Goal: Task Accomplishment & Management: Use online tool/utility

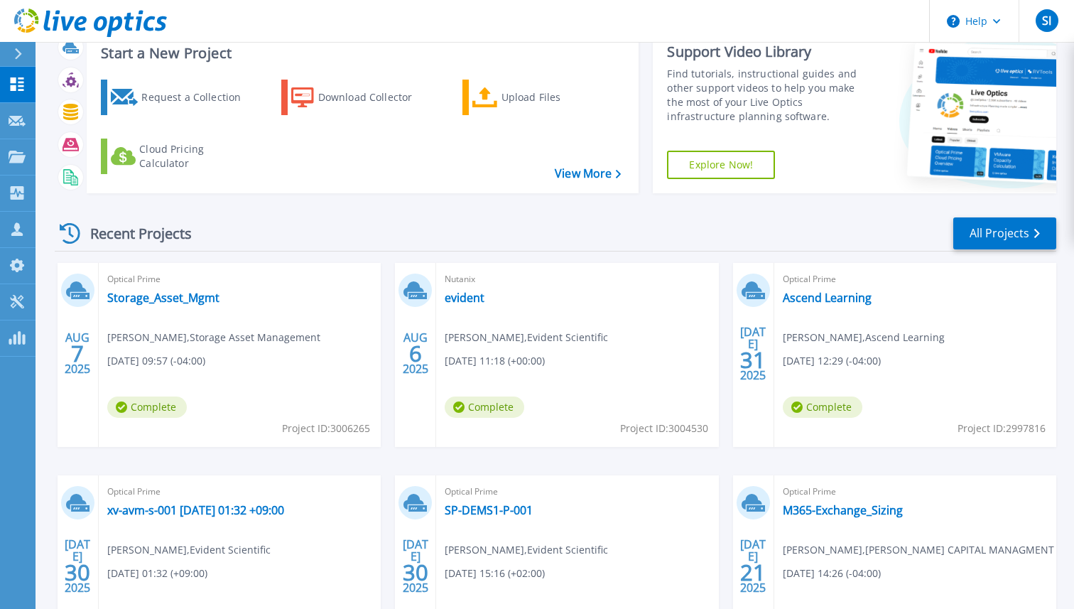
scroll to position [49, 0]
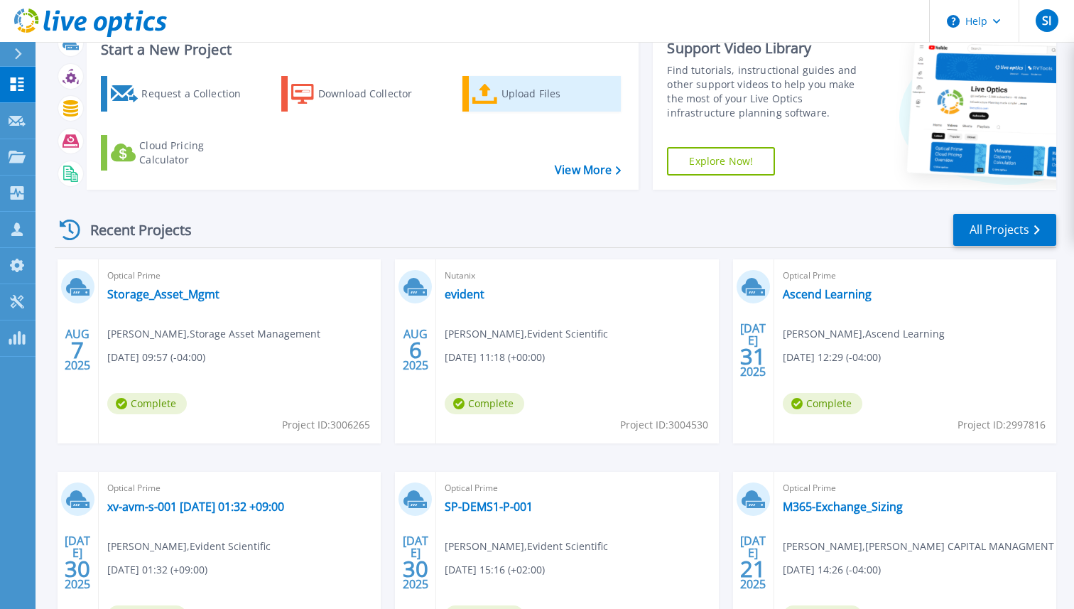
click at [500, 94] on link "Upload Files" at bounding box center [541, 94] width 158 height 36
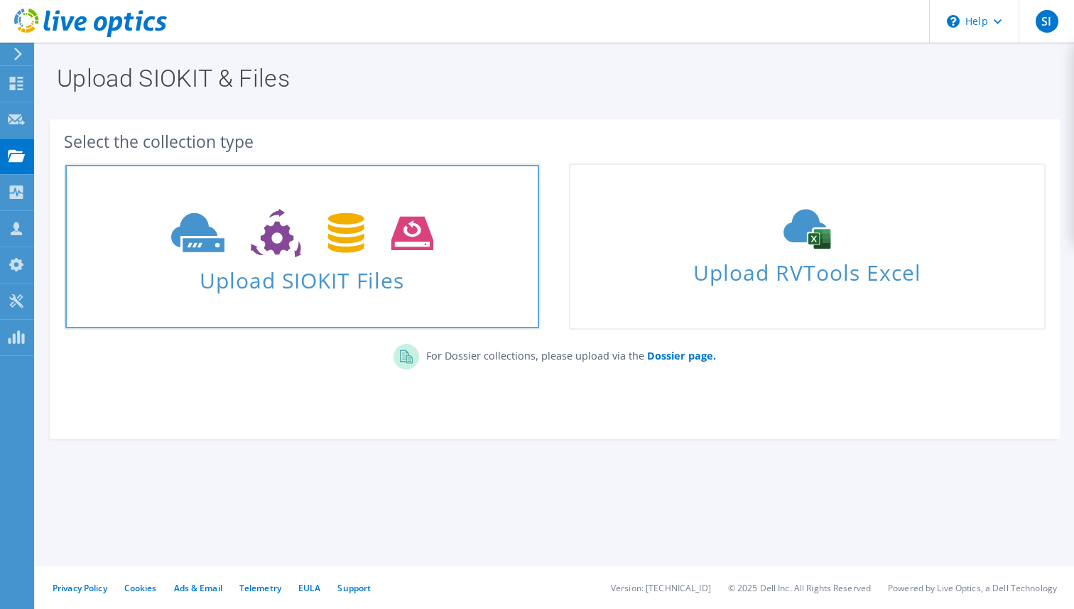
click at [168, 264] on span "Upload SIOKIT Files" at bounding box center [302, 276] width 474 height 31
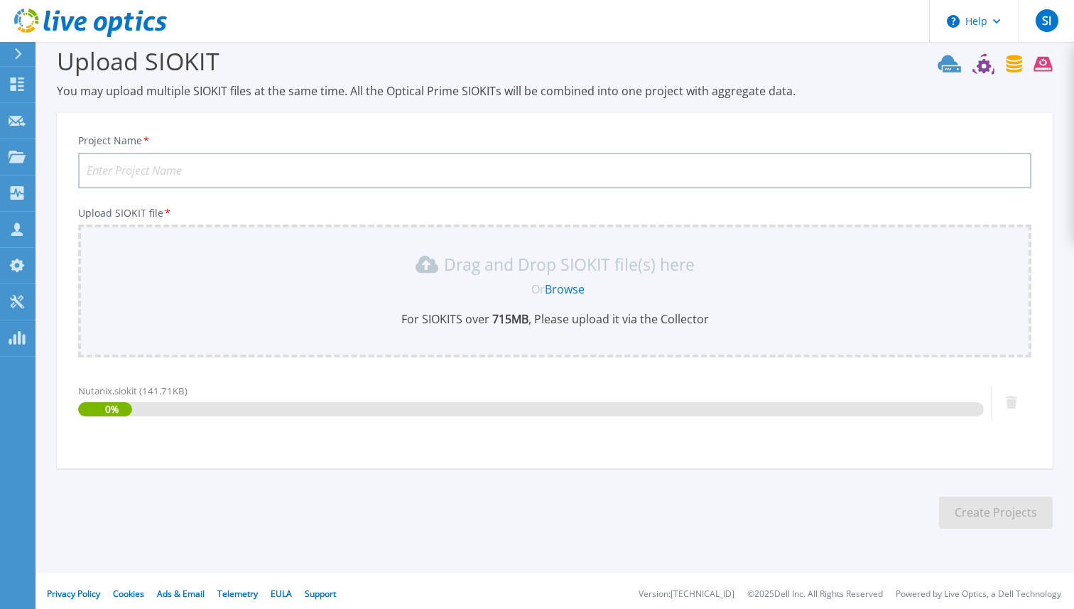
scroll to position [24, 0]
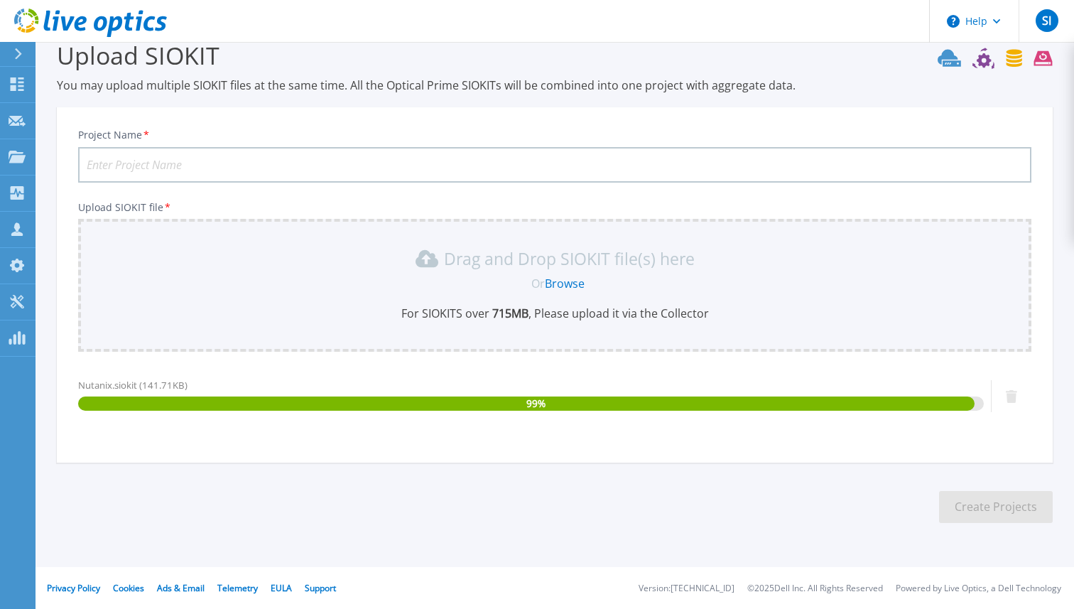
click at [315, 160] on input "Project Name *" at bounding box center [554, 165] width 953 height 36
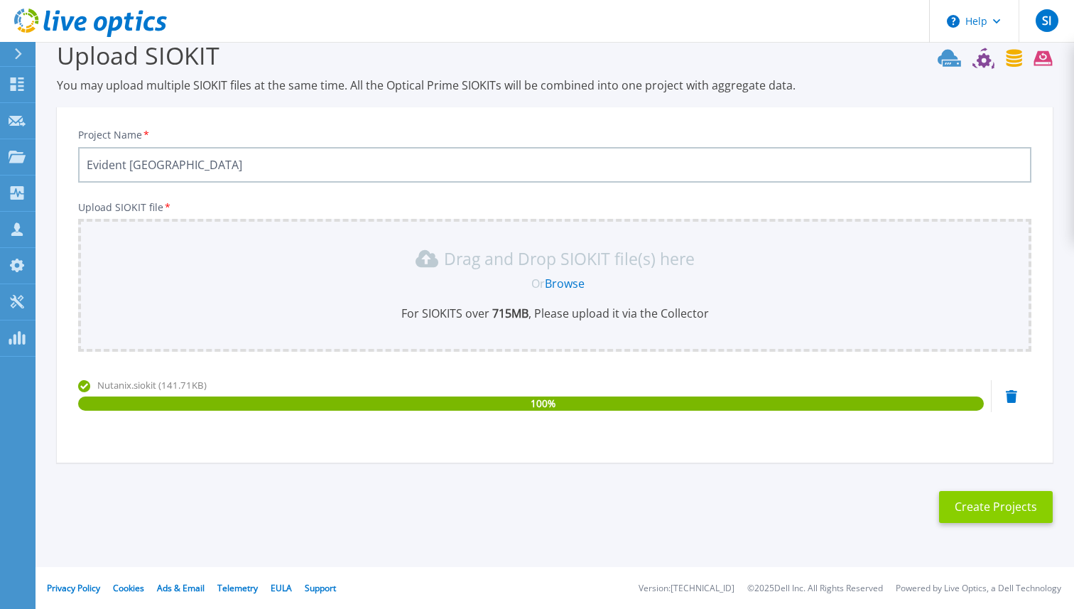
type input "Evident [GEOGRAPHIC_DATA]"
click at [998, 503] on button "Create Projects" at bounding box center [996, 507] width 114 height 32
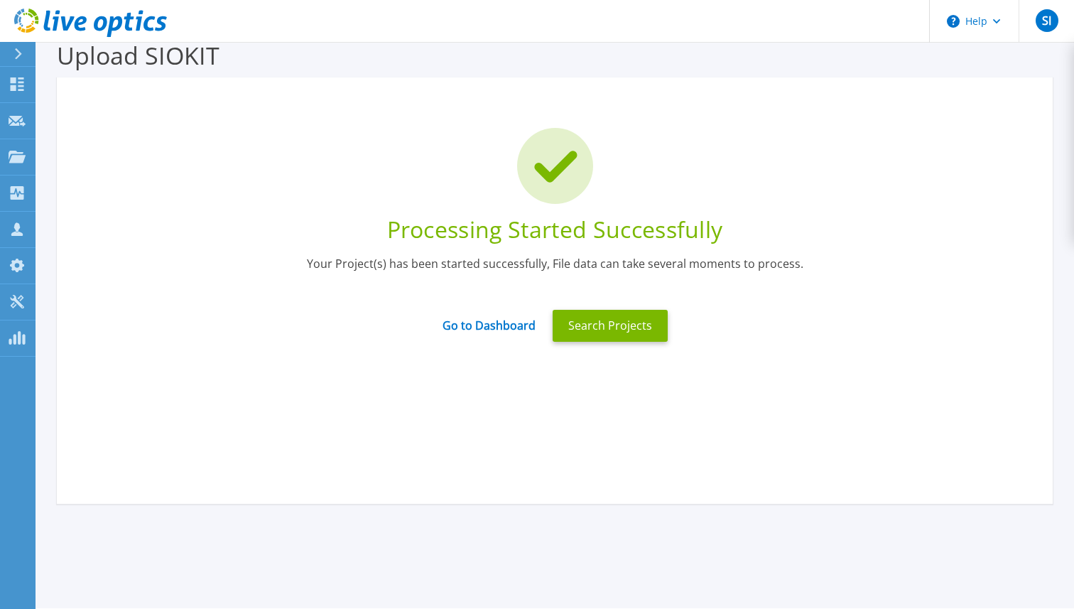
click at [494, 335] on div "Go to Dashboard" at bounding box center [489, 325] width 110 height 30
click at [494, 330] on link "Go to Dashboard" at bounding box center [489, 321] width 93 height 28
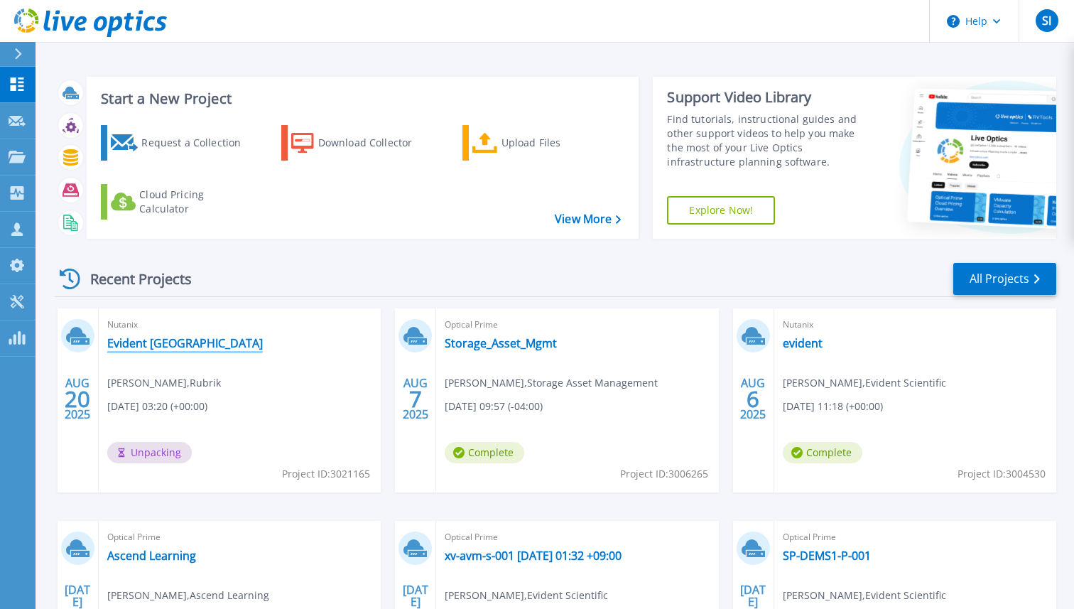
click at [147, 345] on link "Evident [GEOGRAPHIC_DATA]" at bounding box center [185, 343] width 156 height 14
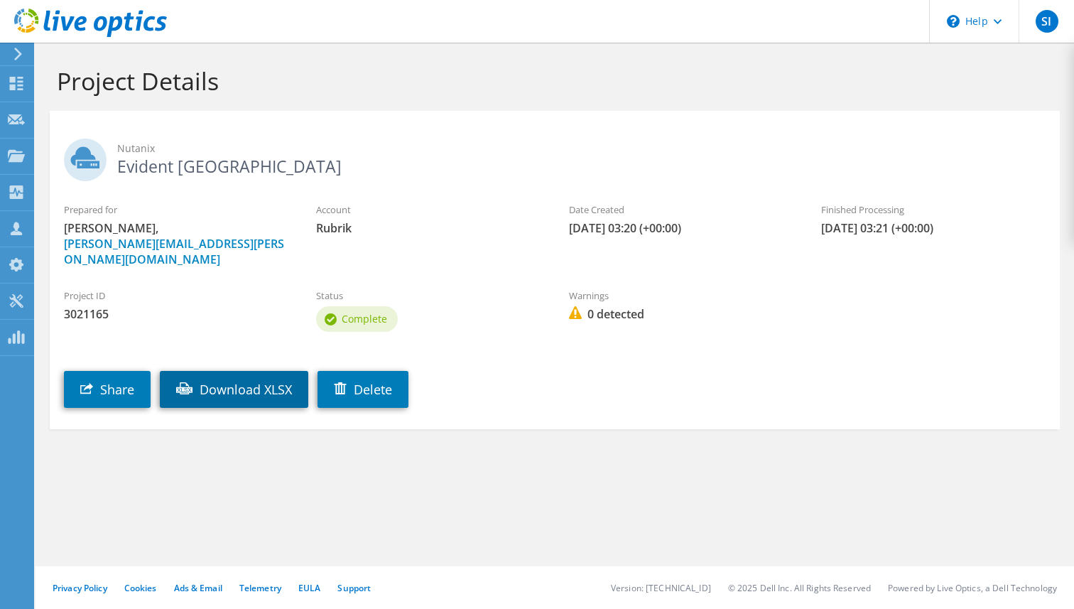
click at [237, 384] on link "Download XLSX" at bounding box center [234, 389] width 148 height 37
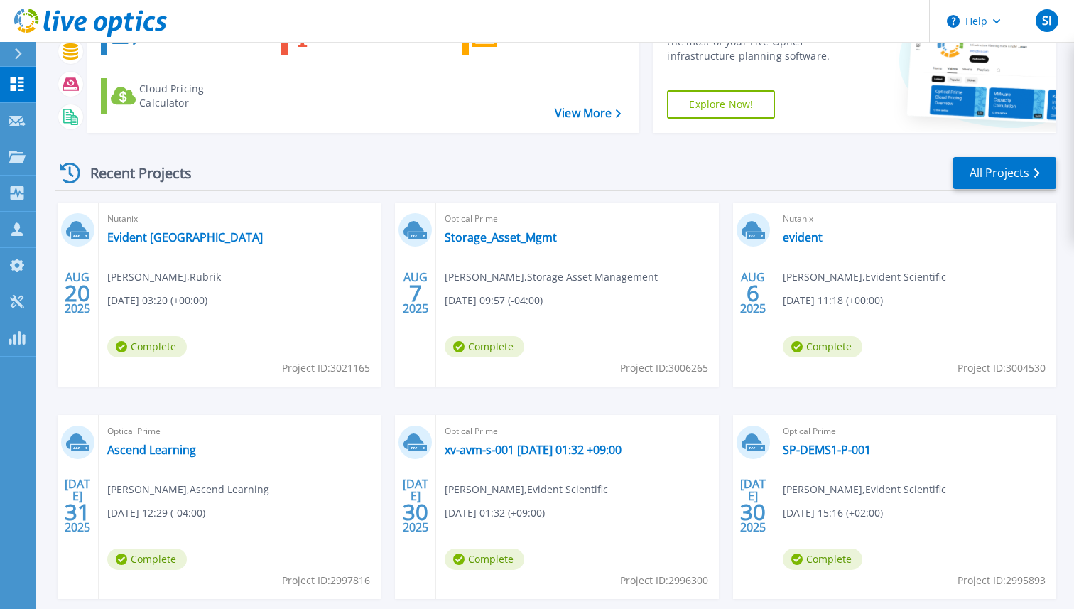
scroll to position [107, 0]
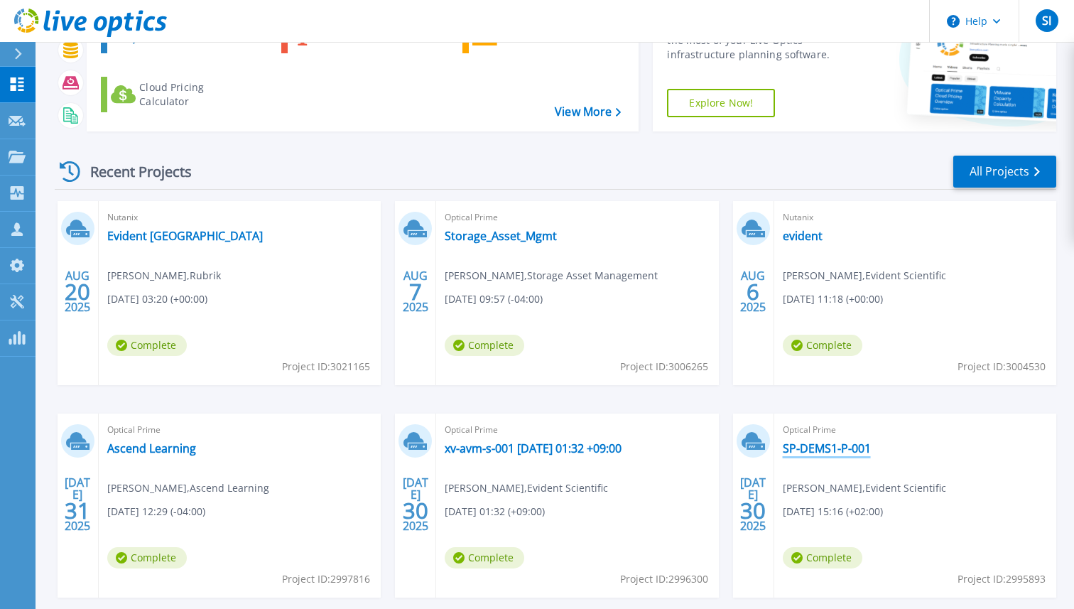
click at [803, 449] on link "SP-DEMS1-P-001" at bounding box center [827, 448] width 88 height 14
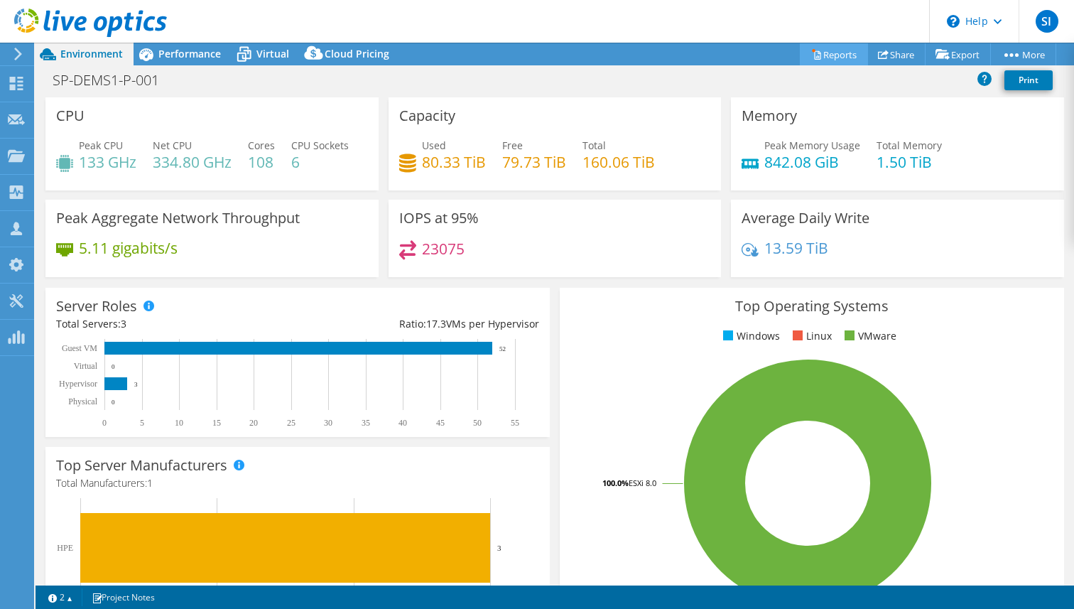
click at [831, 64] on link "Reports" at bounding box center [834, 54] width 68 height 22
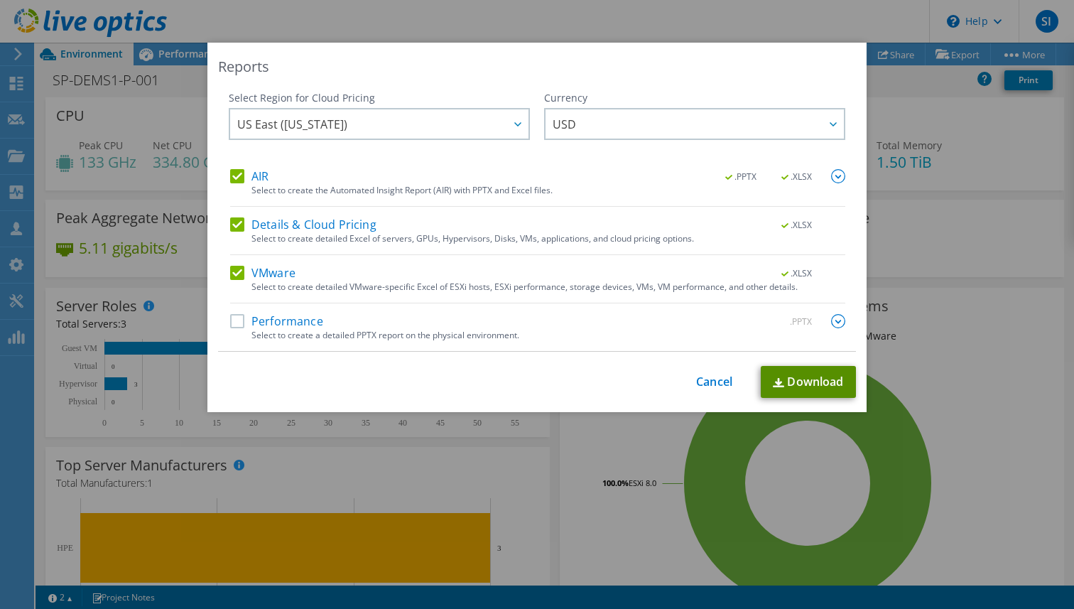
click at [780, 379] on img at bounding box center [778, 382] width 11 height 9
